Goal: Navigation & Orientation: Find specific page/section

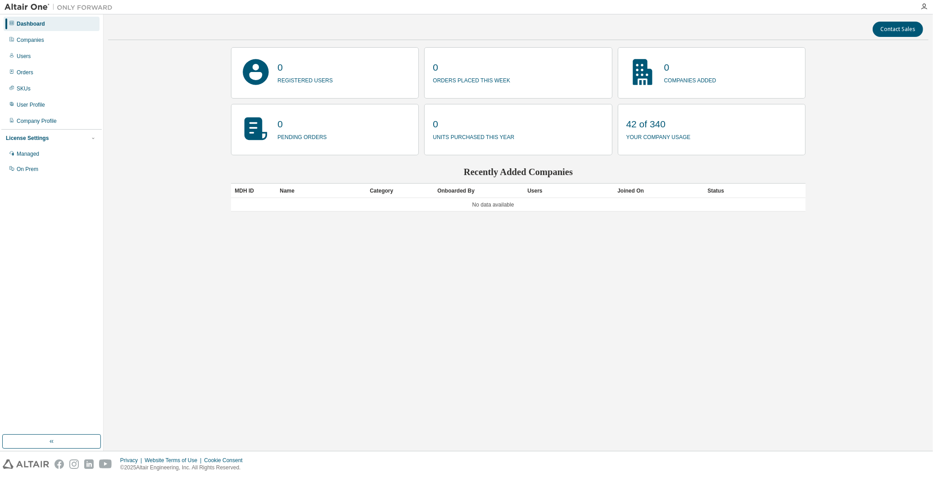
click at [170, 135] on div "Contact Sales 0 registered users 0 orders placed this week 0 companies added 0 …" at bounding box center [518, 233] width 820 height 428
click at [506, 260] on div "Contact Sales 0 registered users 0 orders placed this week 0 companies added 0 …" at bounding box center [518, 233] width 820 height 428
